Goal: Information Seeking & Learning: Find specific fact

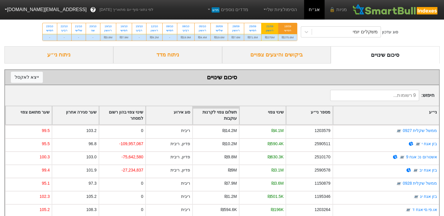
click at [271, 30] on div "ראשון" at bounding box center [269, 30] width 9 height 4
click at [270, 27] on input "21/09 ראשון ₪275M" at bounding box center [268, 25] width 4 height 4
radio input "true"
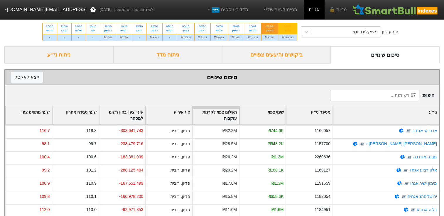
click at [290, 31] on div "חמישי" at bounding box center [288, 30] width 12 height 4
click at [287, 27] on input "18/09 חמישי ₪275.6M" at bounding box center [286, 25] width 4 height 4
radio input "true"
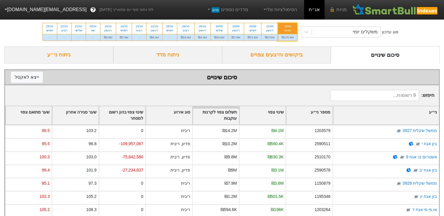
click at [314, 52] on div "ביקושים והיצעים צפויים" at bounding box center [276, 54] width 109 height 17
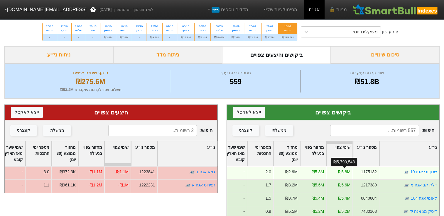
drag, startPoint x: 339, startPoint y: 172, endPoint x: 350, endPoint y: 172, distance: 11.4
click at [350, 172] on div "₪5.8M" at bounding box center [339, 173] width 26 height 13
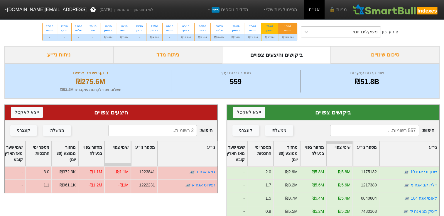
click at [266, 27] on div "21/09" at bounding box center [269, 26] width 9 height 4
click at [266, 27] on input "21/09 ראשון ₪275M" at bounding box center [268, 25] width 4 height 4
radio input "true"
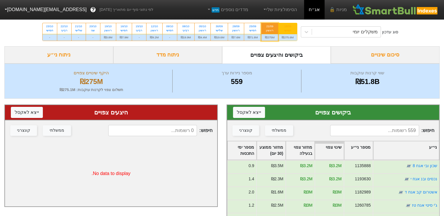
click at [287, 31] on div "חמישי" at bounding box center [288, 30] width 12 height 4
click at [287, 27] on input "18/09 חמישי ₪275.6M" at bounding box center [286, 25] width 4 height 4
radio input "true"
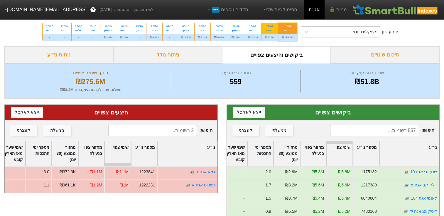
click at [270, 29] on div "ראשון" at bounding box center [269, 30] width 9 height 4
click at [270, 27] on input "21/09 ראשון ₪275M" at bounding box center [268, 25] width 4 height 4
radio input "true"
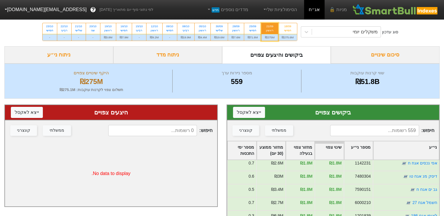
scroll to position [264, 0]
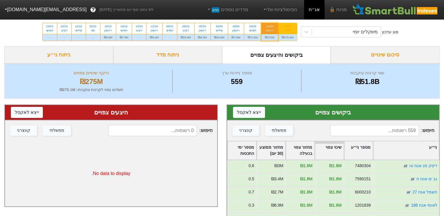
click at [289, 28] on div "18/09" at bounding box center [288, 26] width 12 height 4
click at [287, 27] on input "18/09 חמישי ₪275.6M" at bounding box center [286, 25] width 4 height 4
radio input "true"
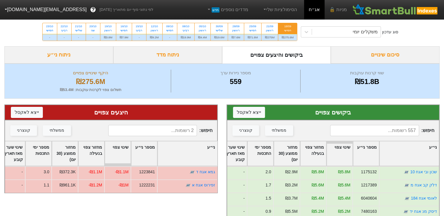
click at [384, 137] on div "חיפוש : ממשלתי קונצרני" at bounding box center [333, 131] width 212 height 21
click at [387, 130] on input at bounding box center [374, 130] width 89 height 11
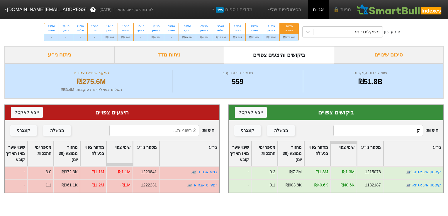
type input "ק"
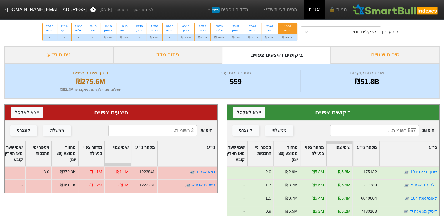
click at [386, 128] on input at bounding box center [374, 130] width 89 height 11
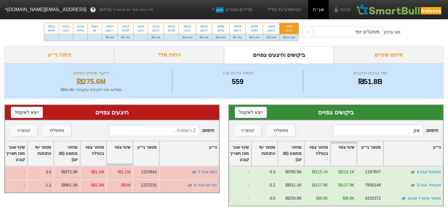
type input "א"
type input "מ"
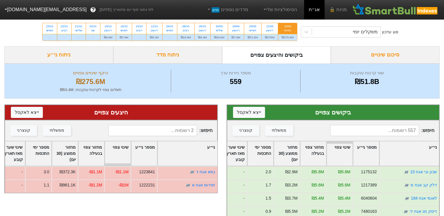
click at [404, 131] on input at bounding box center [374, 130] width 89 height 11
drag, startPoint x: 402, startPoint y: 132, endPoint x: 434, endPoint y: 133, distance: 31.7
click at [434, 133] on span "חיפוש : אלבר" at bounding box center [382, 130] width 104 height 11
drag, startPoint x: 403, startPoint y: 130, endPoint x: 432, endPoint y: 130, distance: 29.0
click at [432, 130] on span "חיפוש : [PERSON_NAME]" at bounding box center [382, 130] width 104 height 11
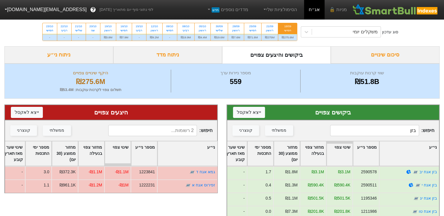
drag, startPoint x: 408, startPoint y: 131, endPoint x: 425, endPoint y: 129, distance: 16.5
click at [425, 129] on span "חיפוש : בזן" at bounding box center [382, 130] width 104 height 11
type input "ג"
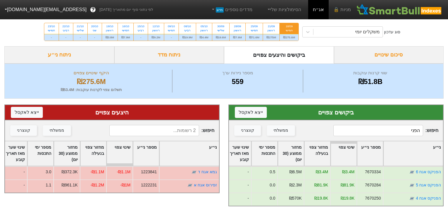
drag, startPoint x: 406, startPoint y: 129, endPoint x: 464, endPoint y: 133, distance: 58.2
click at [448, 133] on html "מניות 🔒 אג״ח הסימולציות שלי מדדים נוספים חדש לפי נתוני סוף יום מתאריך [DATE] ? …" at bounding box center [224, 106] width 448 height 213
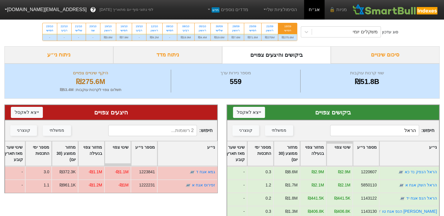
click at [404, 130] on input "הראל" at bounding box center [374, 130] width 89 height 11
drag, startPoint x: 400, startPoint y: 127, endPoint x: 429, endPoint y: 131, distance: 29.9
click at [429, 131] on span "חיפוש : [PERSON_NAME]" at bounding box center [382, 130] width 104 height 11
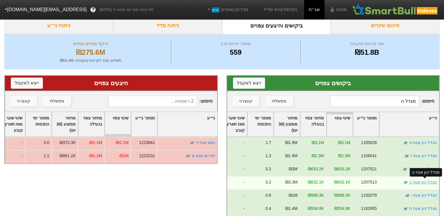
scroll to position [59, 0]
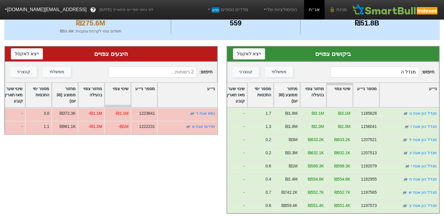
drag, startPoint x: 389, startPoint y: 72, endPoint x: 453, endPoint y: 75, distance: 64.3
click at [444, 75] on html "מניות 🔒 אג״ח הסימולציות שלי מדדים נוספים חדש לפי נתוני סוף יום מתאריך [DATE] ? …" at bounding box center [222, 80] width 444 height 279
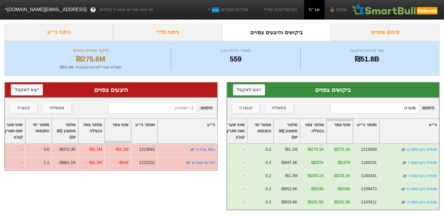
drag, startPoint x: 399, startPoint y: 104, endPoint x: 440, endPoint y: 107, distance: 40.3
click at [440, 107] on div "ביקושים צפויים ייצא ל אקסל חיפוש : [PERSON_NAME] ממשלתי קונצרני ני״ע מספר ני״ע …" at bounding box center [333, 146] width 222 height 140
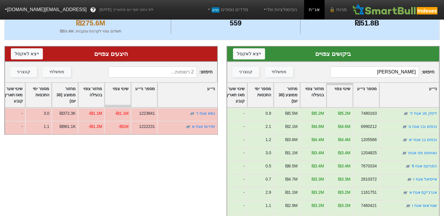
scroll to position [0, 0]
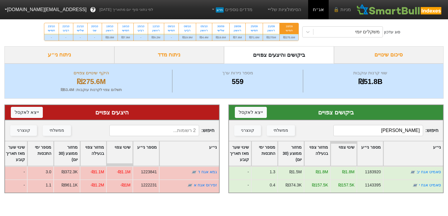
drag, startPoint x: 386, startPoint y: 133, endPoint x: 443, endPoint y: 132, distance: 57.8
click at [443, 132] on div "ביקושים צפויים ייצא ל אקסל חיפוש : [PERSON_NAME] ממשלתי קונצרני ני״ע מספר ני״ע …" at bounding box center [335, 149] width 215 height 89
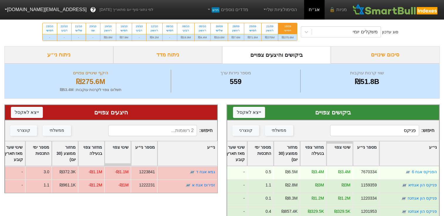
scroll to position [29, 0]
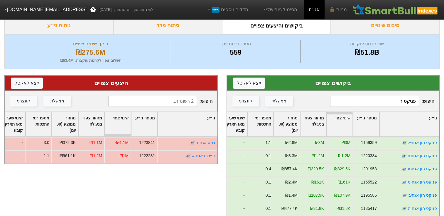
drag, startPoint x: 395, startPoint y: 102, endPoint x: 425, endPoint y: 102, distance: 29.9
click at [425, 102] on span "חיפוש : פניקס ה" at bounding box center [382, 101] width 104 height 11
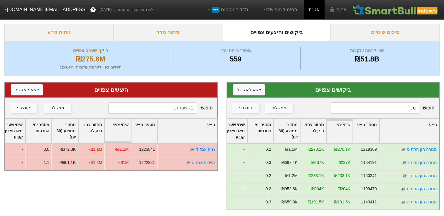
type input "מ"
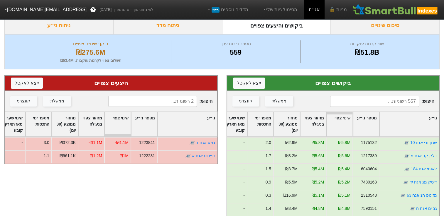
click at [388, 103] on input at bounding box center [374, 101] width 89 height 11
type input "פניקס הון"
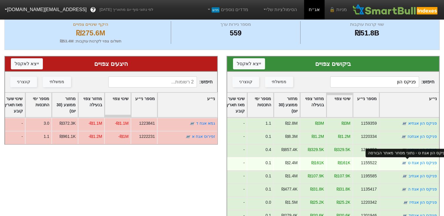
scroll to position [59, 0]
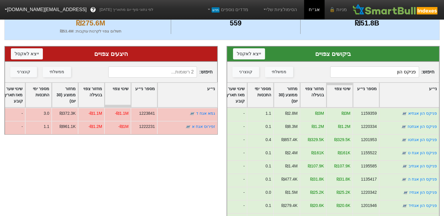
drag, startPoint x: 401, startPoint y: 73, endPoint x: 436, endPoint y: 73, distance: 34.9
click at [436, 73] on div "חיפוש : פניקס הון ממשלתי קונצרני" at bounding box center [333, 72] width 212 height 21
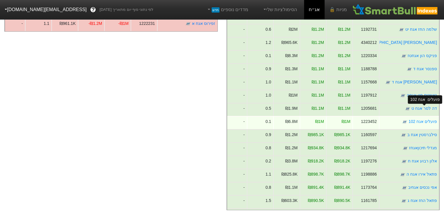
scroll to position [792, 0]
